Goal: Transaction & Acquisition: Purchase product/service

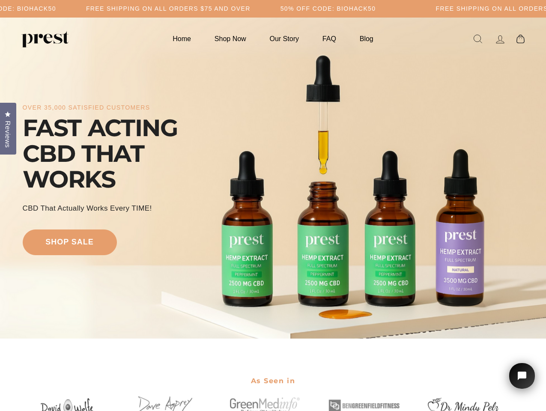
click at [273, 206] on div "over 35,000 satisfied customers FAST ACTING CBD THAT WORKS CBD That Actually Wo…" at bounding box center [273, 178] width 501 height 253
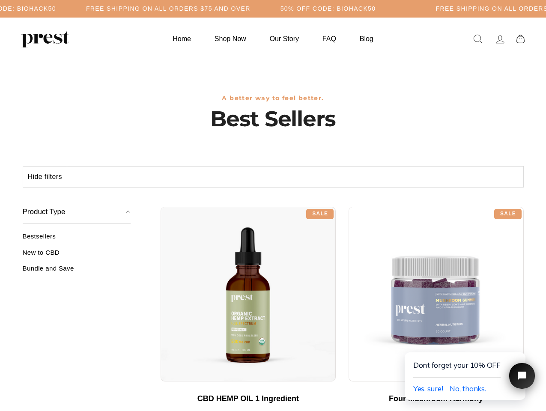
click at [273, 206] on div "**********" at bounding box center [342, 203] width 363 height 6
click at [250, 9] on h5 "Free Shipping on all orders $75 and over" at bounding box center [168, 8] width 164 height 7
click at [45, 177] on button "Hide filters" at bounding box center [45, 177] width 44 height 21
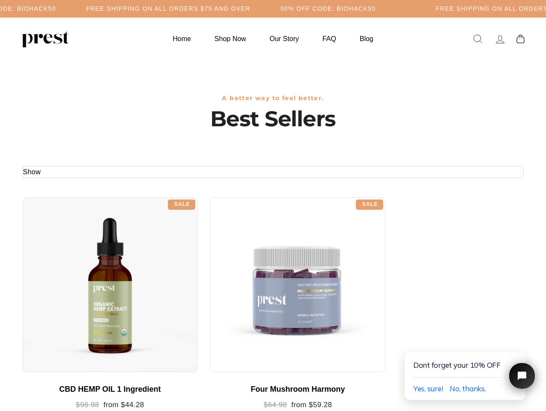
click at [77, 256] on div at bounding box center [110, 284] width 175 height 175
click at [77, 271] on div at bounding box center [110, 284] width 175 height 175
click at [428, 389] on span "Yes, sure!" at bounding box center [428, 388] width 30 height 9
